Goal: Task Accomplishment & Management: Use online tool/utility

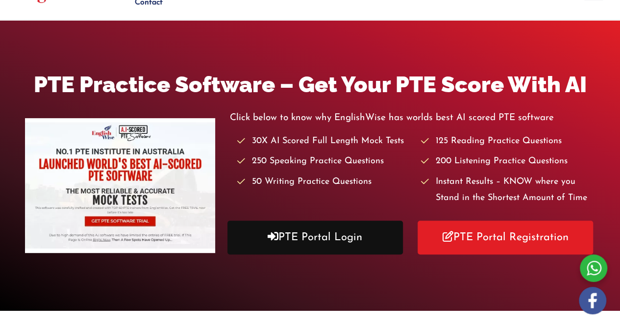
click at [304, 239] on link "PTE Portal Login" at bounding box center [314, 238] width 175 height 34
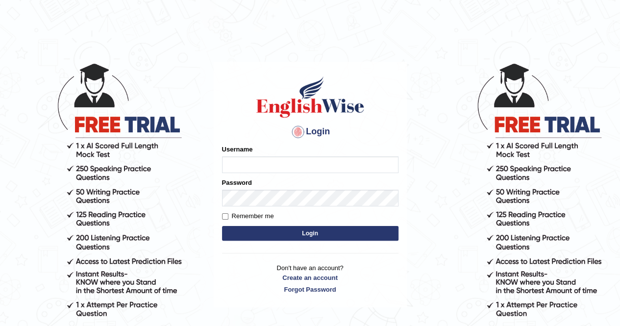
click at [307, 169] on input "Username" at bounding box center [310, 164] width 176 height 17
type input "Oguzhan"
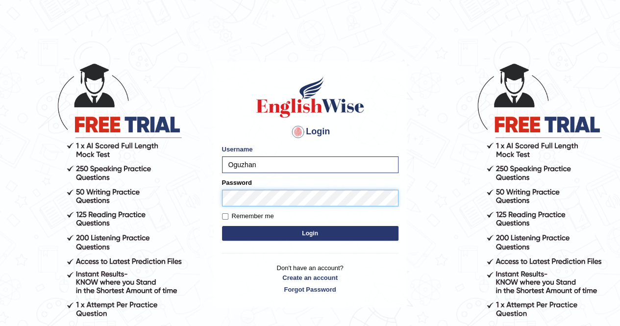
click at [222, 226] on button "Login" at bounding box center [310, 233] width 176 height 15
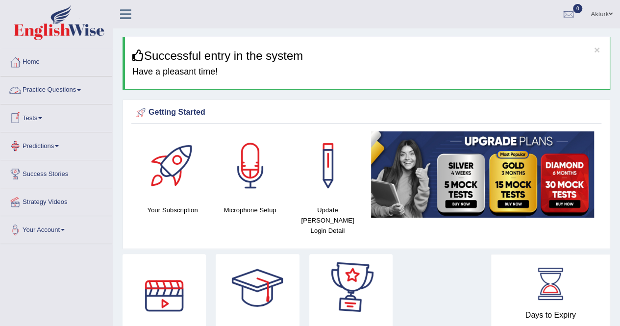
click at [28, 119] on link "Tests" at bounding box center [56, 116] width 112 height 25
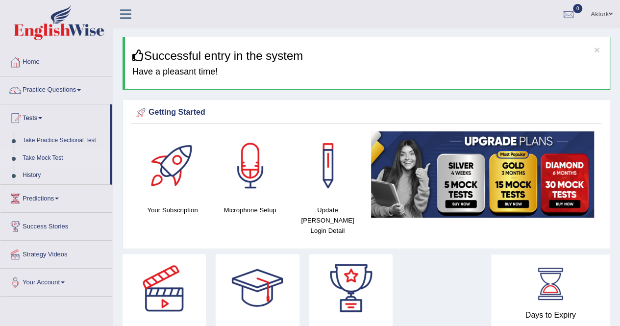
click at [43, 155] on link "Take Mock Test" at bounding box center [64, 158] width 92 height 18
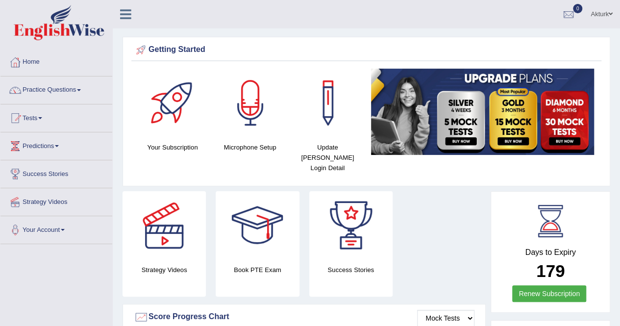
click at [418, 205] on div "Strategy Videos Book PTE Exam Success Stories" at bounding box center [304, 247] width 373 height 113
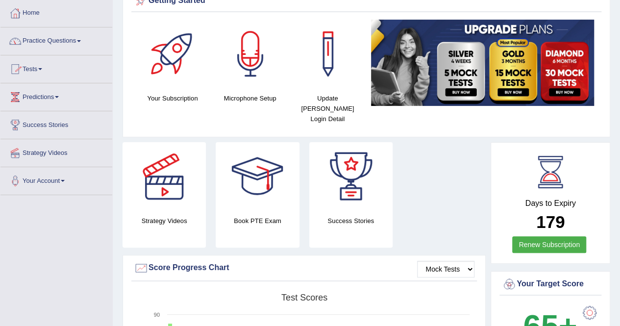
click at [48, 68] on link "Tests" at bounding box center [56, 67] width 112 height 25
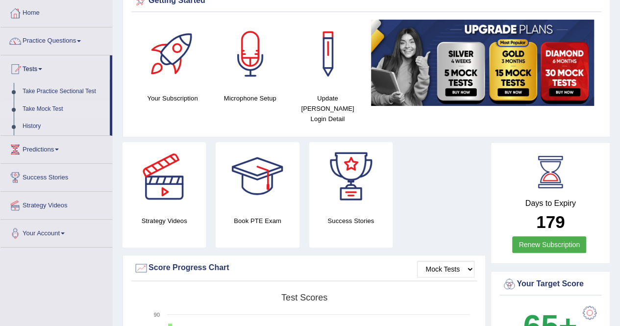
click at [40, 107] on link "Take Mock Test" at bounding box center [64, 109] width 92 height 18
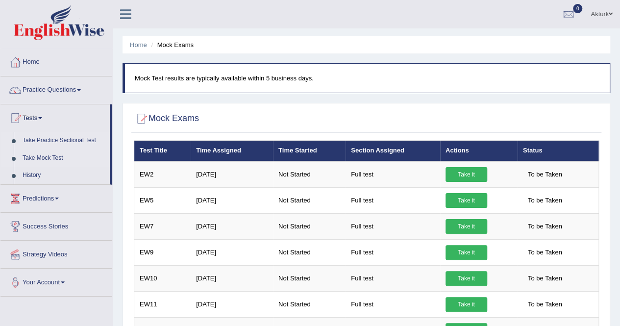
click at [53, 141] on link "Take Practice Sectional Test" at bounding box center [64, 141] width 92 height 18
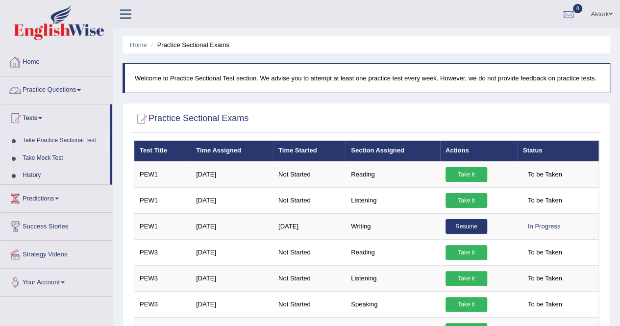
click at [34, 65] on link "Home" at bounding box center [56, 61] width 112 height 25
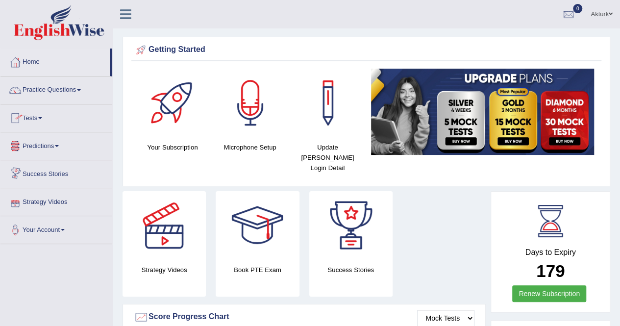
click at [56, 141] on link "Predictions" at bounding box center [56, 144] width 112 height 25
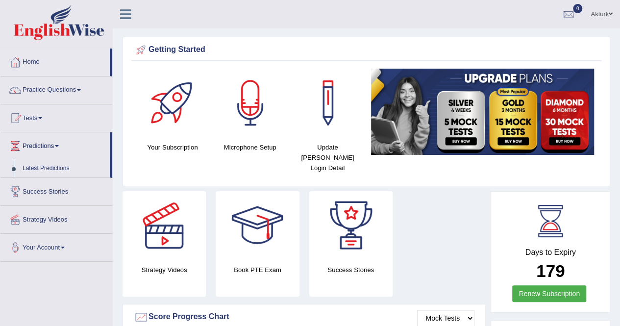
click at [56, 141] on link "Predictions" at bounding box center [54, 144] width 109 height 25
